Goal: Information Seeking & Learning: Find specific fact

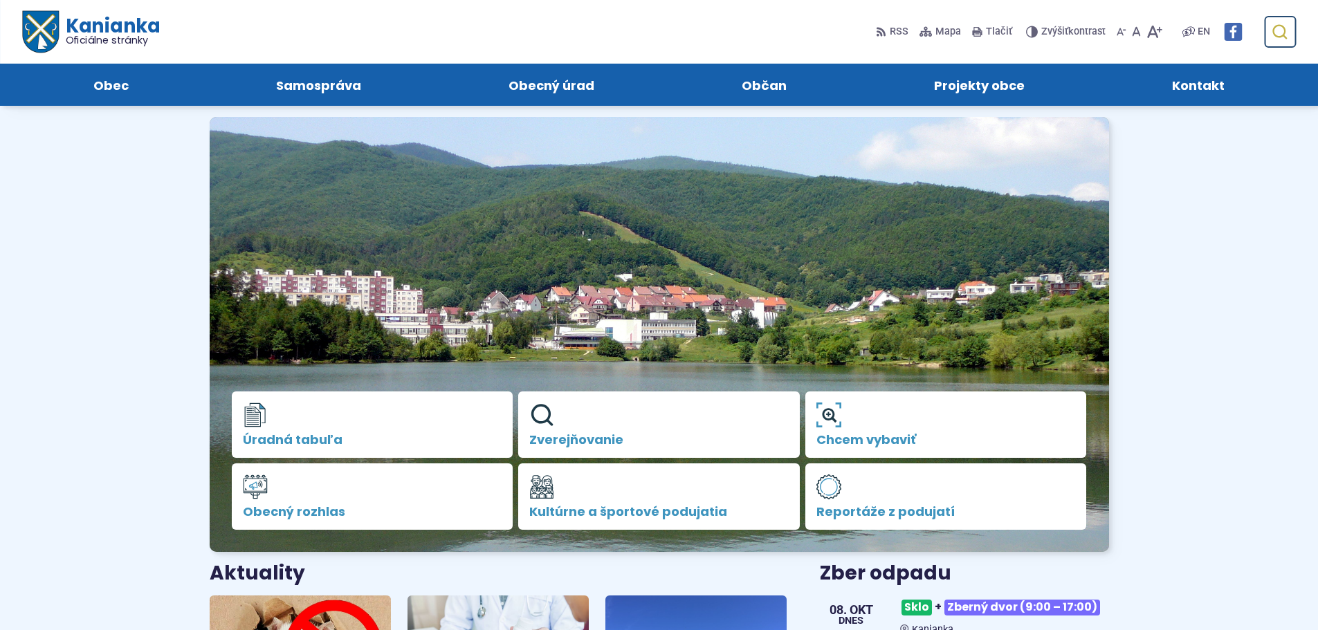
click at [1282, 39] on icon "submit" at bounding box center [1279, 32] width 17 height 17
type input "***"
click at [1267, 19] on button "Odoslať vyhľadávací formulár" at bounding box center [1279, 31] width 25 height 25
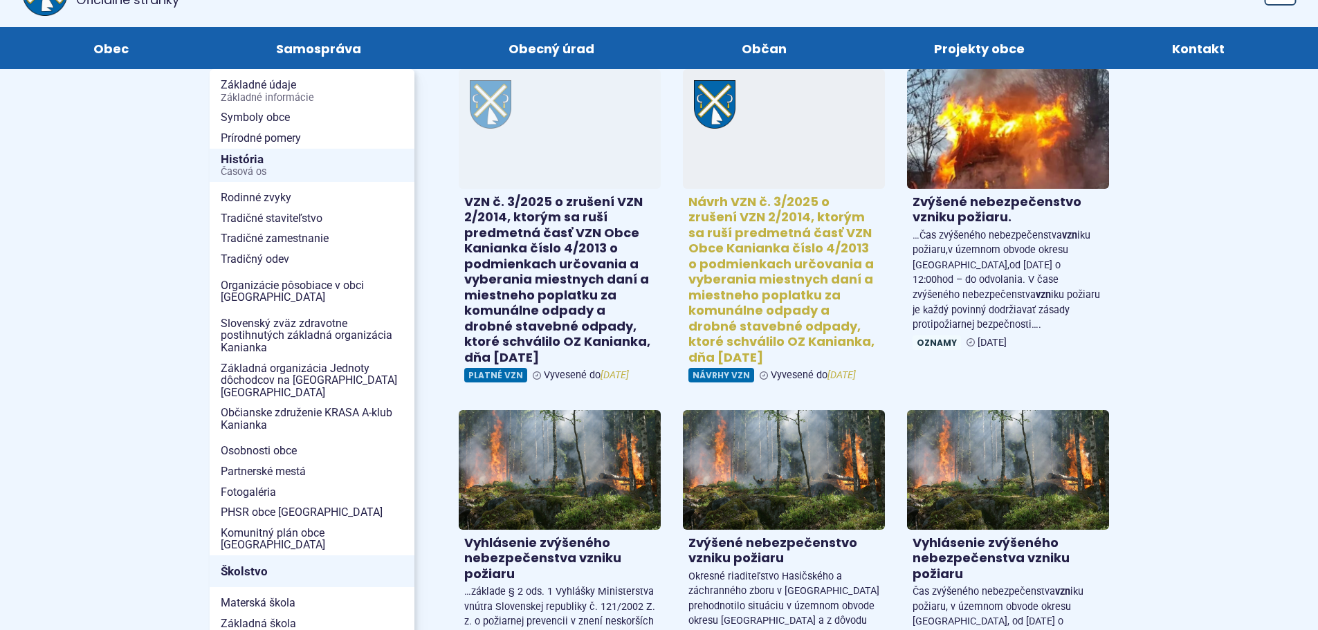
scroll to position [138, 0]
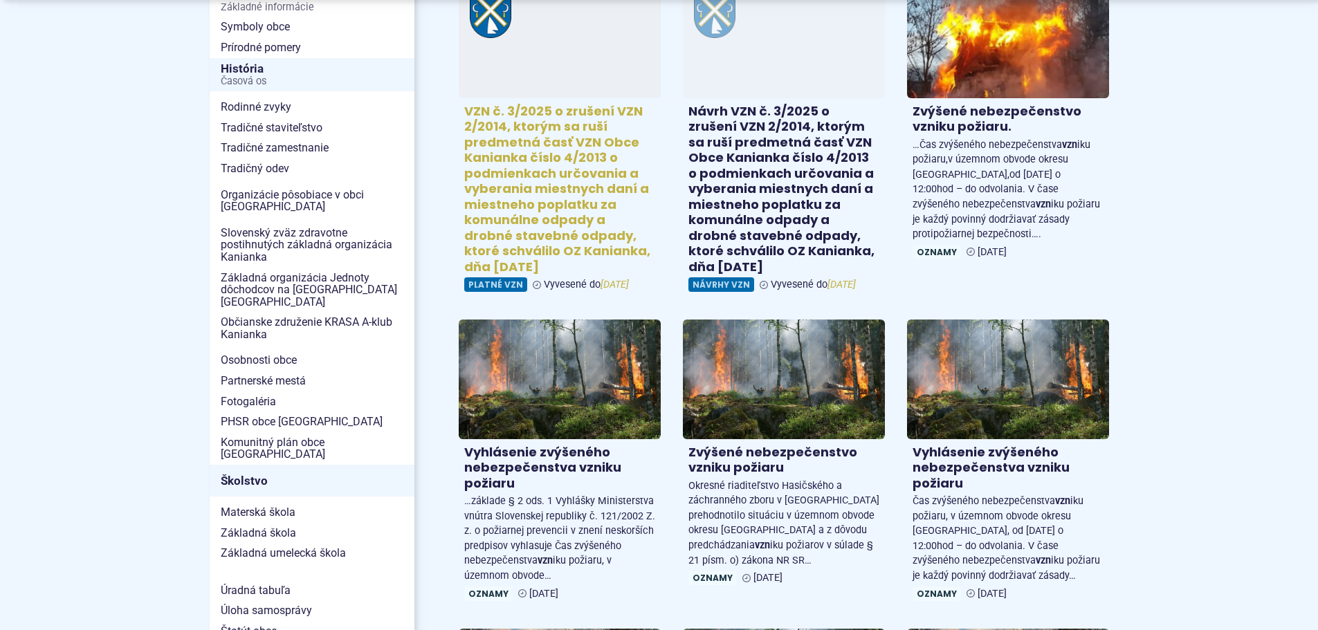
click at [506, 290] on span "Platné VZN" at bounding box center [495, 284] width 63 height 15
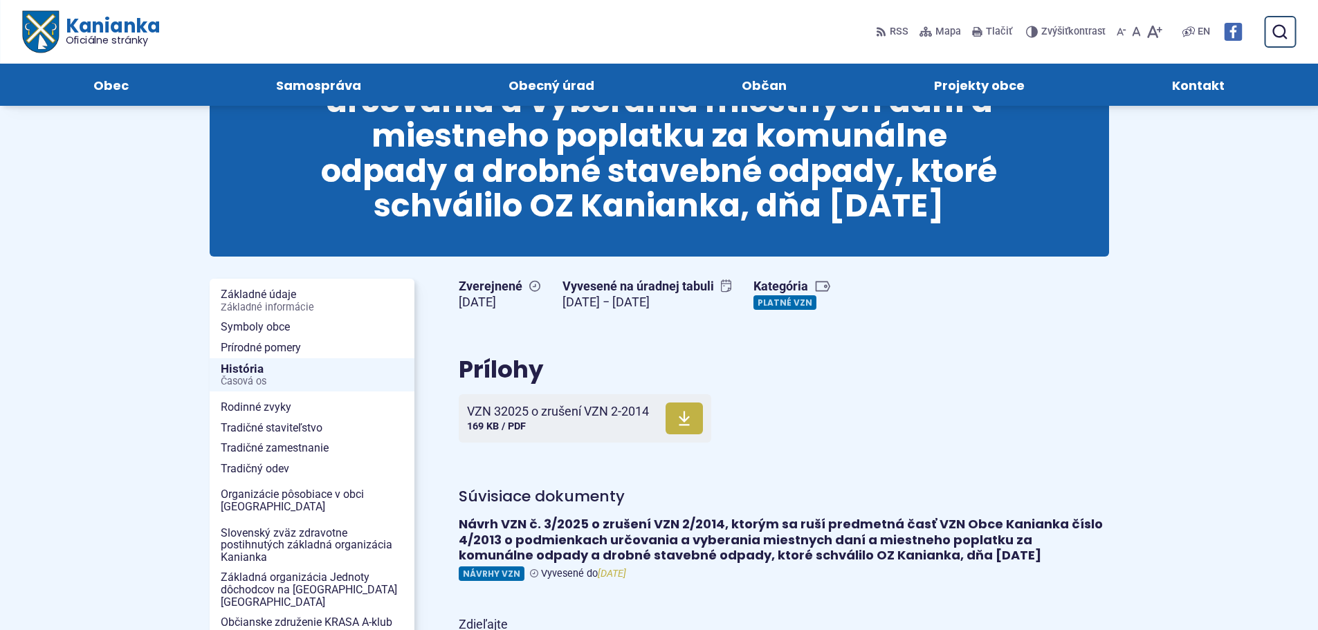
scroll to position [208, 0]
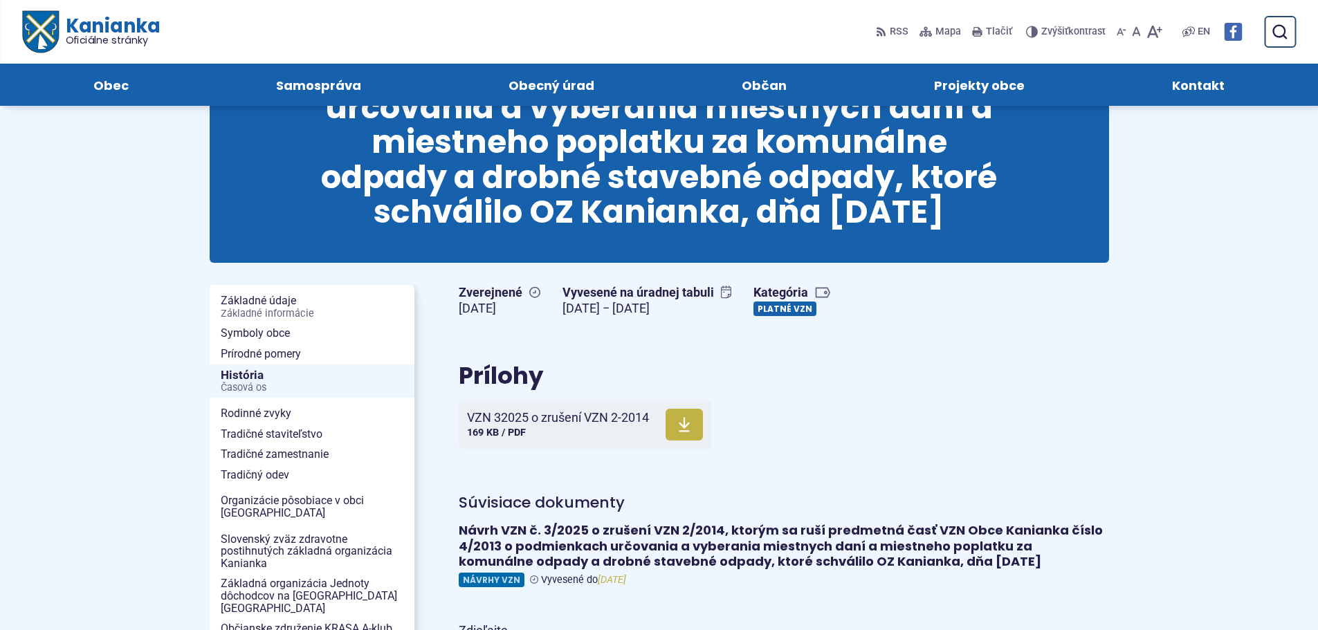
click at [816, 312] on link "Platné VZN" at bounding box center [784, 309] width 63 height 15
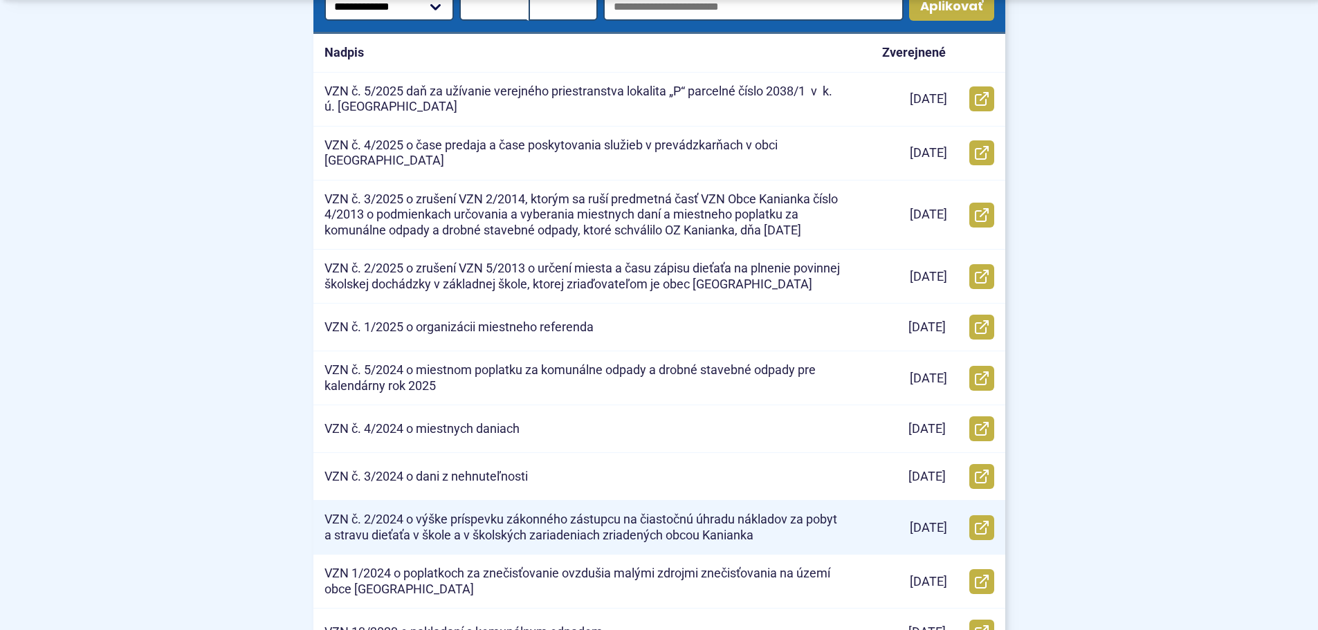
scroll to position [484, 0]
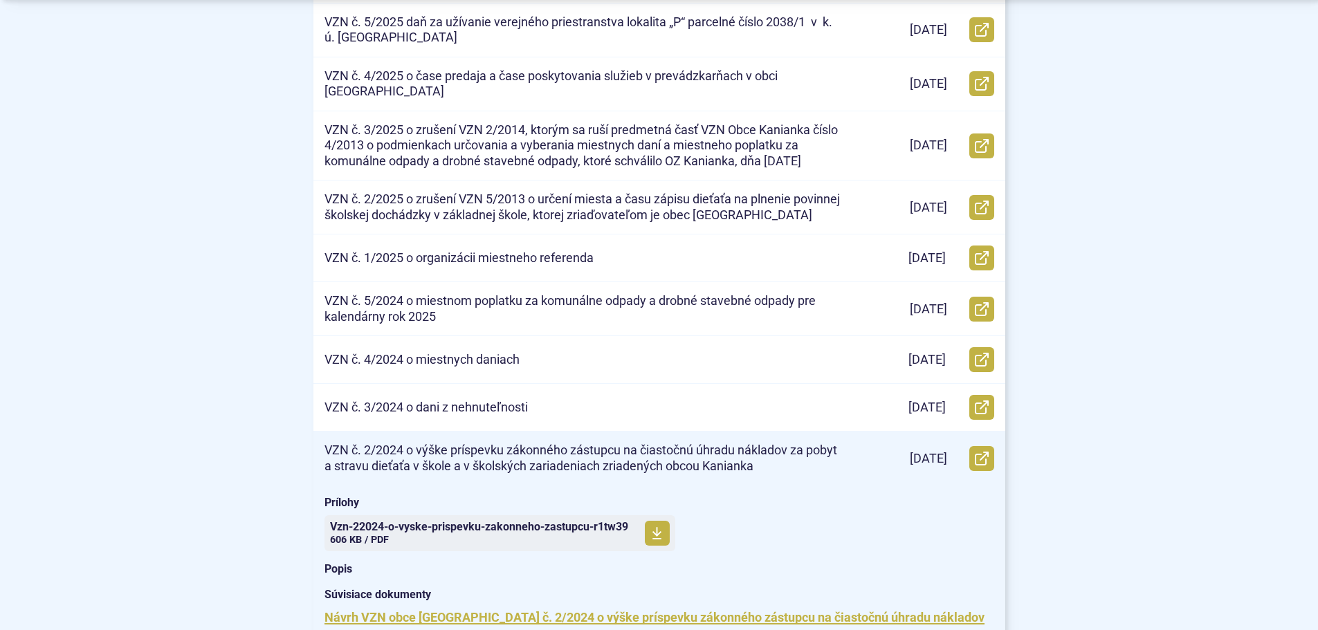
click at [585, 457] on p "VZN č. 2/2024 o výške príspevku zákonného zástupcu na čiastočnú úhradu nákladov…" at bounding box center [583, 458] width 519 height 31
click at [650, 526] on span at bounding box center [657, 533] width 25 height 25
